Goal: Download file/media

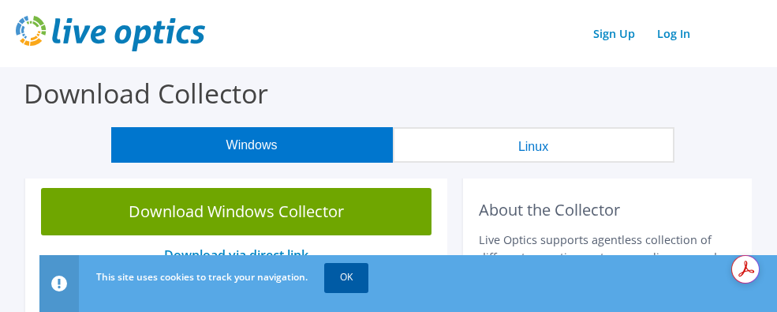
click at [363, 283] on link "OK" at bounding box center [346, 277] width 44 height 28
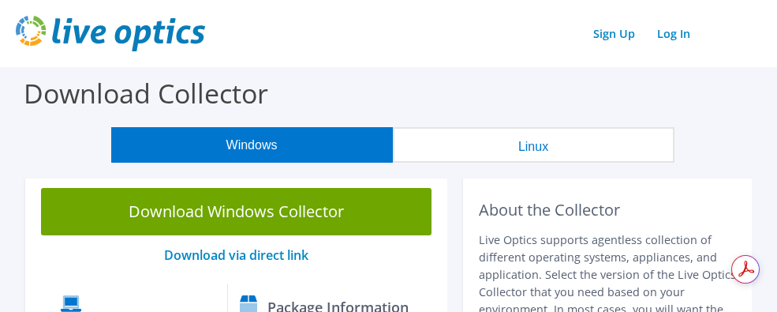
click at [146, 90] on label "Download Collector" at bounding box center [146, 93] width 245 height 36
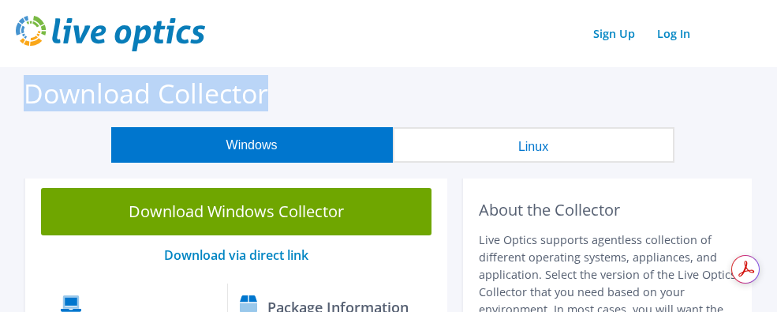
click at [146, 90] on label "Download Collector" at bounding box center [146, 93] width 245 height 36
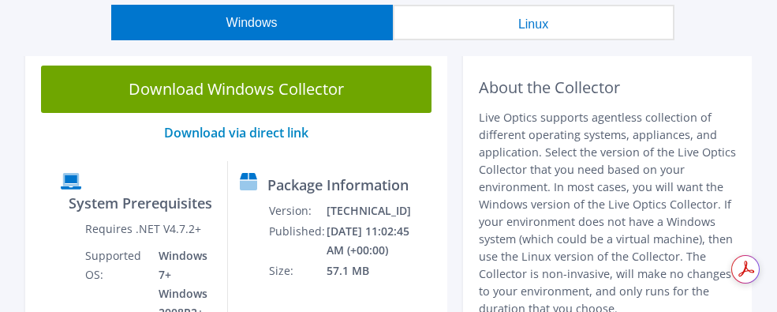
scroll to position [316, 0]
